Goal: Find specific page/section: Find specific page/section

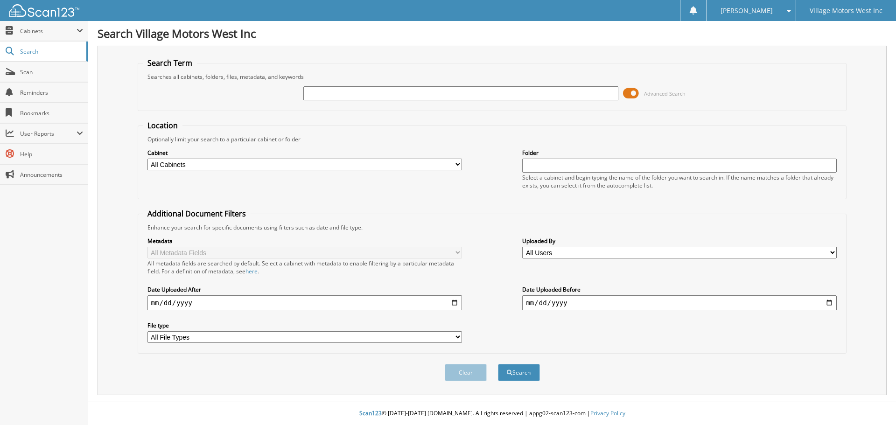
click at [331, 95] on input "text" at bounding box center [460, 93] width 314 height 14
type input "672392"
click at [498, 364] on button "Search" at bounding box center [519, 372] width 42 height 17
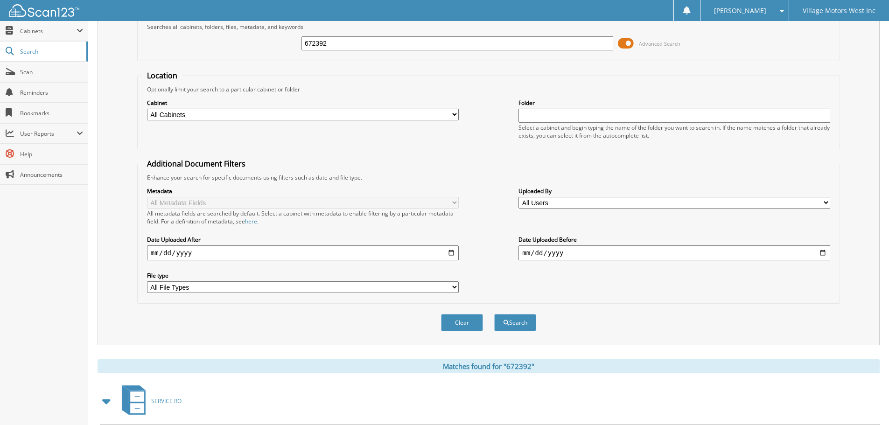
scroll to position [148, 0]
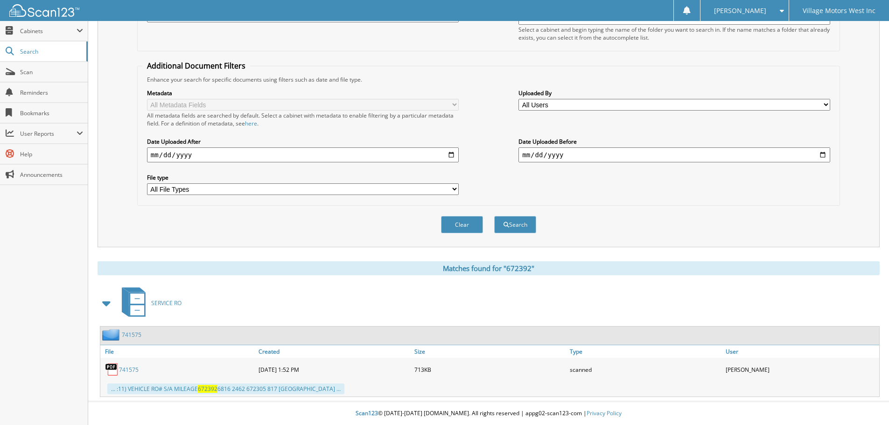
click at [128, 366] on link "741575" at bounding box center [129, 370] width 20 height 8
click at [129, 369] on link "741575" at bounding box center [129, 370] width 20 height 8
